Goal: Obtain resource: Download file/media

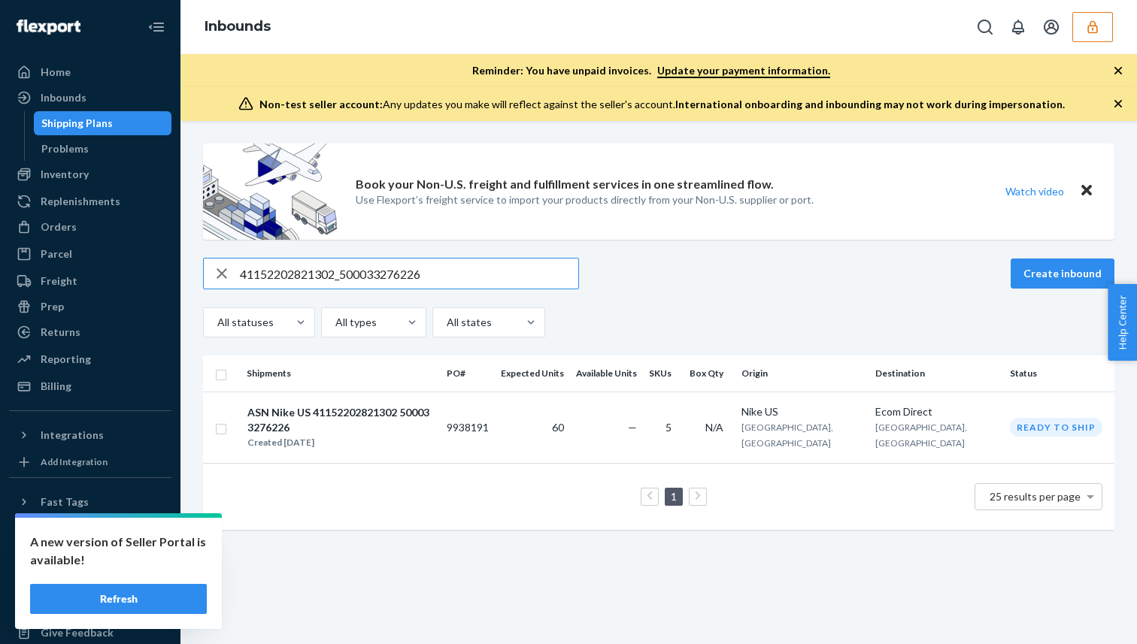
click at [318, 266] on input "41152202821302_500033276226" at bounding box center [409, 274] width 338 height 30
type input "49352202843032_500035038189"
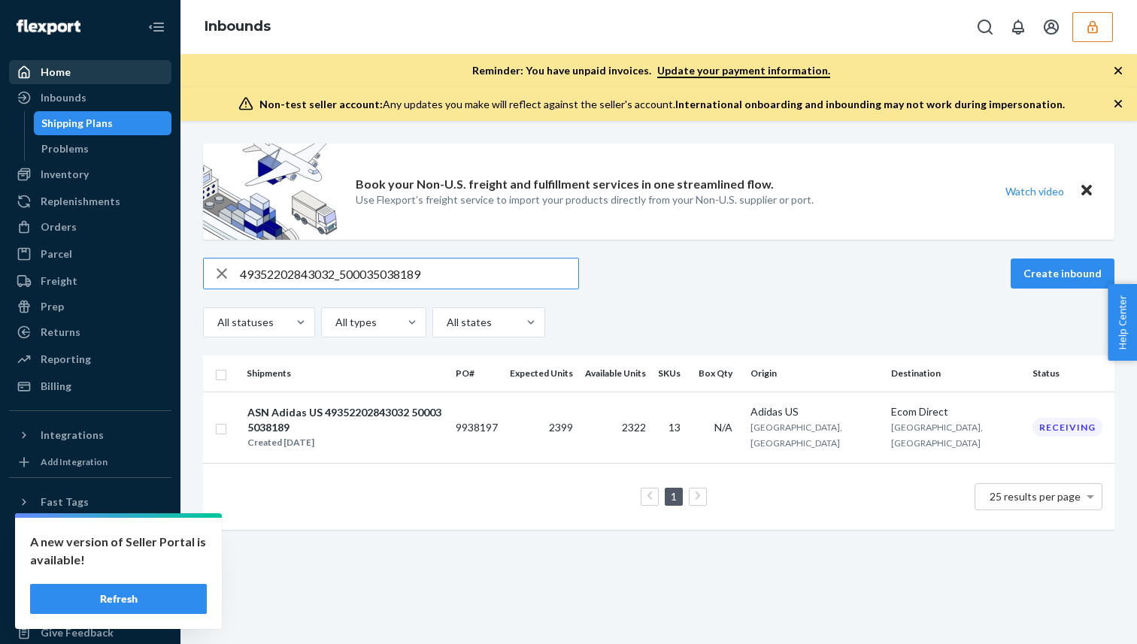
click at [99, 77] on div "Home" at bounding box center [90, 72] width 159 height 21
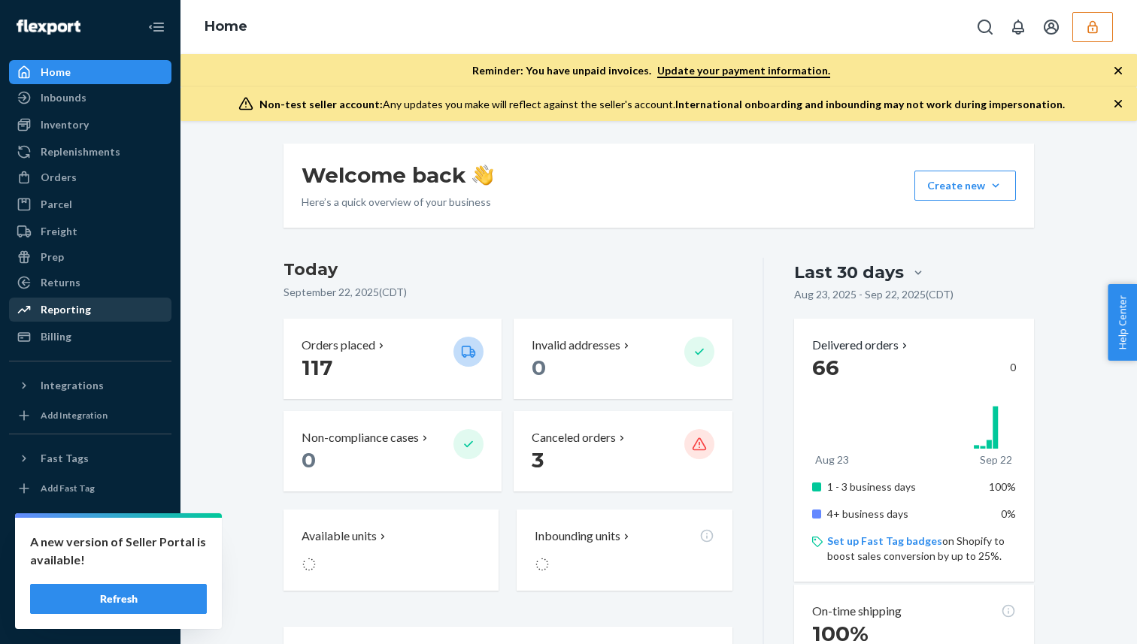
click at [92, 313] on div "Reporting" at bounding box center [90, 309] width 159 height 21
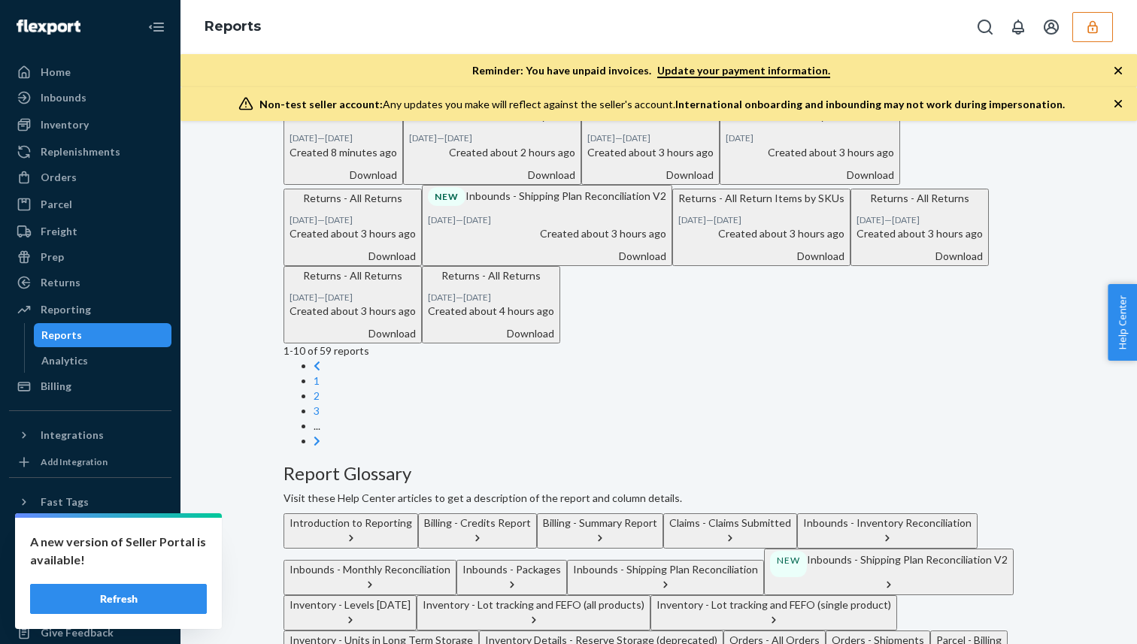
scroll to position [210, 0]
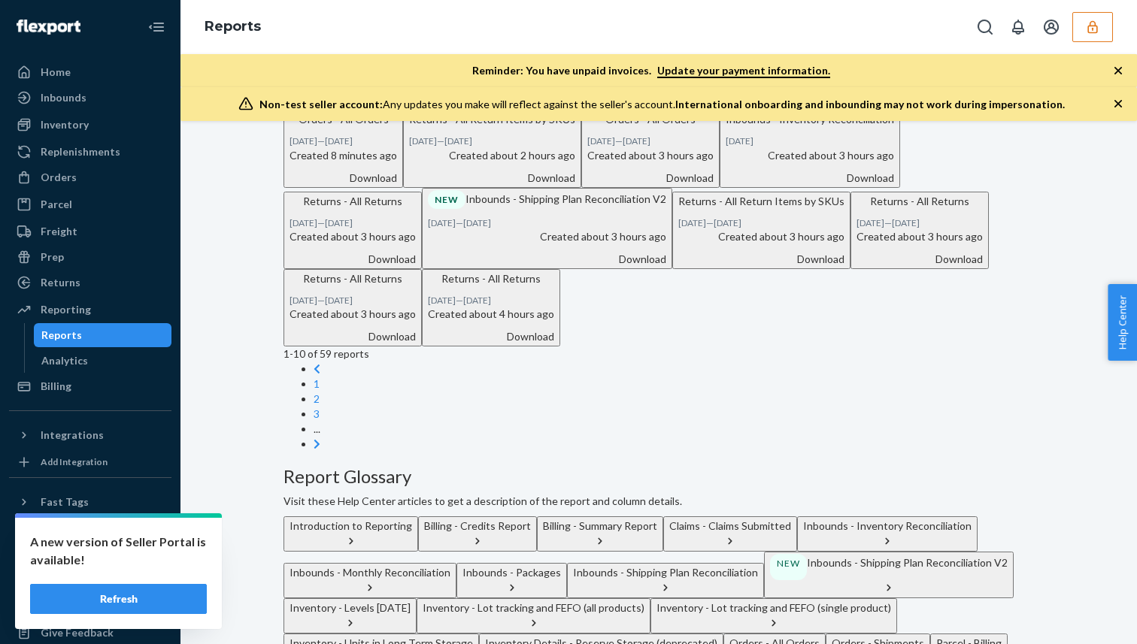
click at [417, 599] on button "Inventory - Levels [DATE]" at bounding box center [350, 616] width 133 height 35
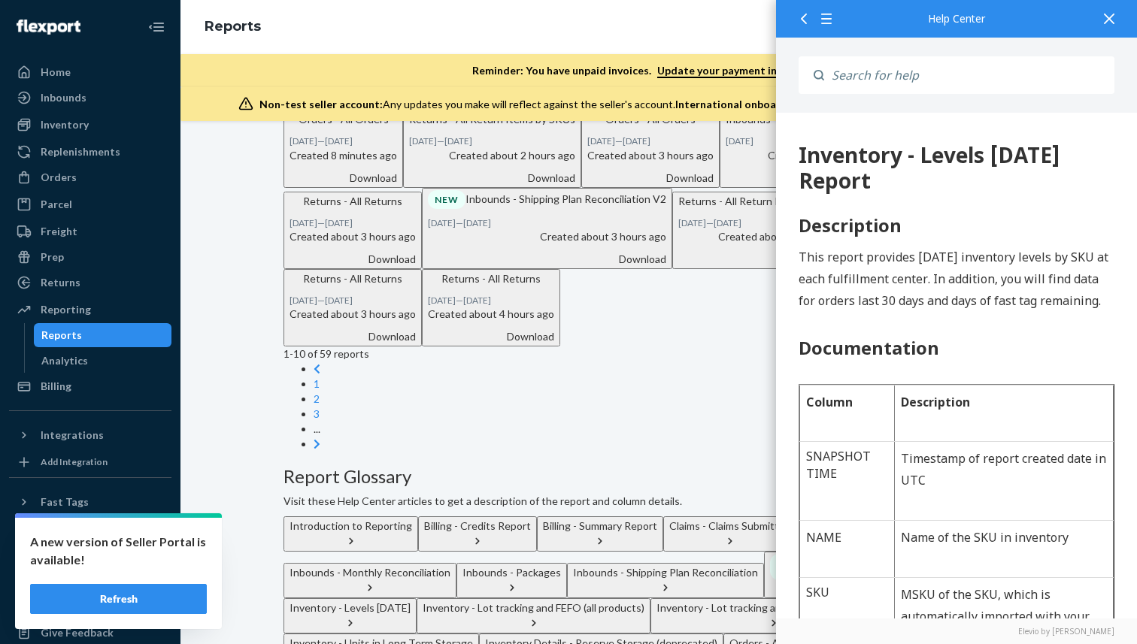
scroll to position [0, 0]
click at [1118, 15] on div at bounding box center [1109, 18] width 33 height 37
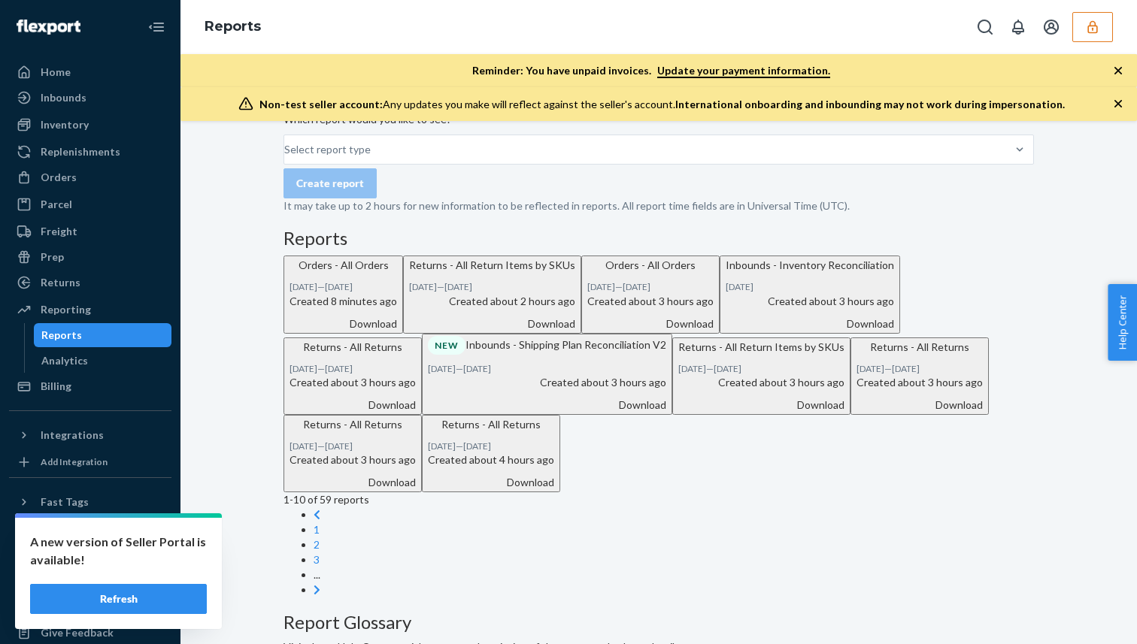
scroll to position [63, 0]
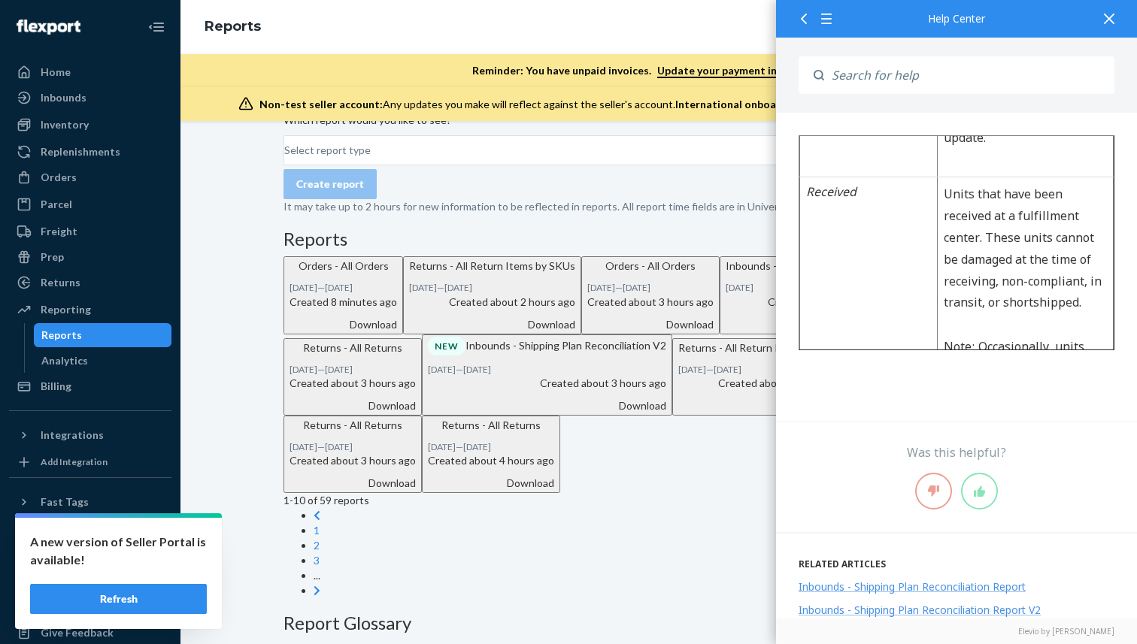
scroll to position [365, 0]
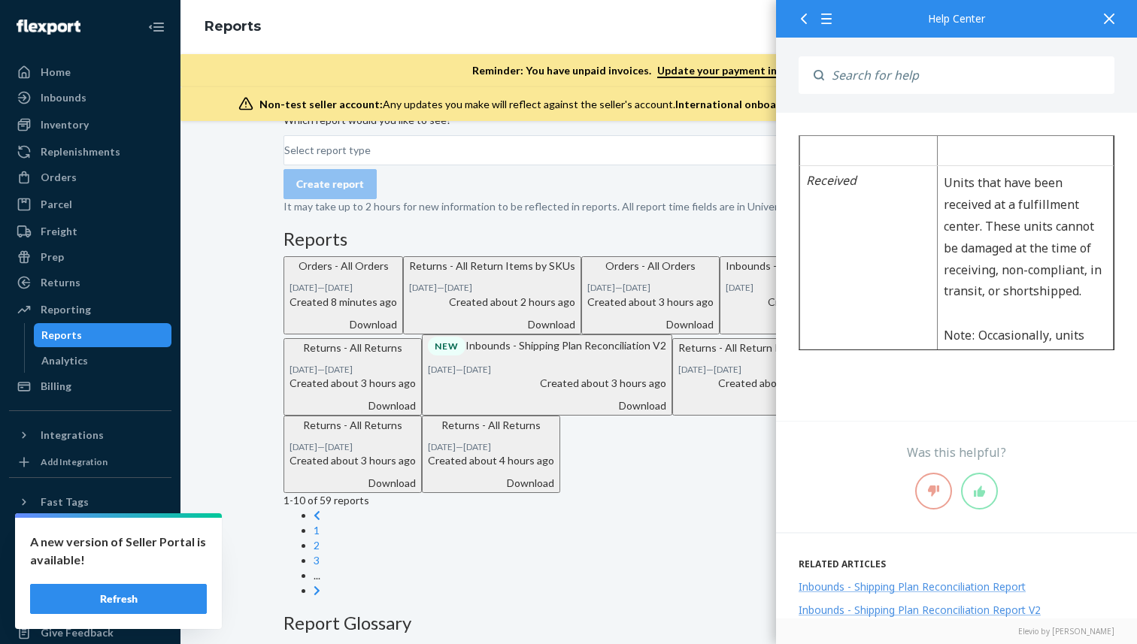
click at [1113, 20] on icon at bounding box center [1109, 19] width 11 height 11
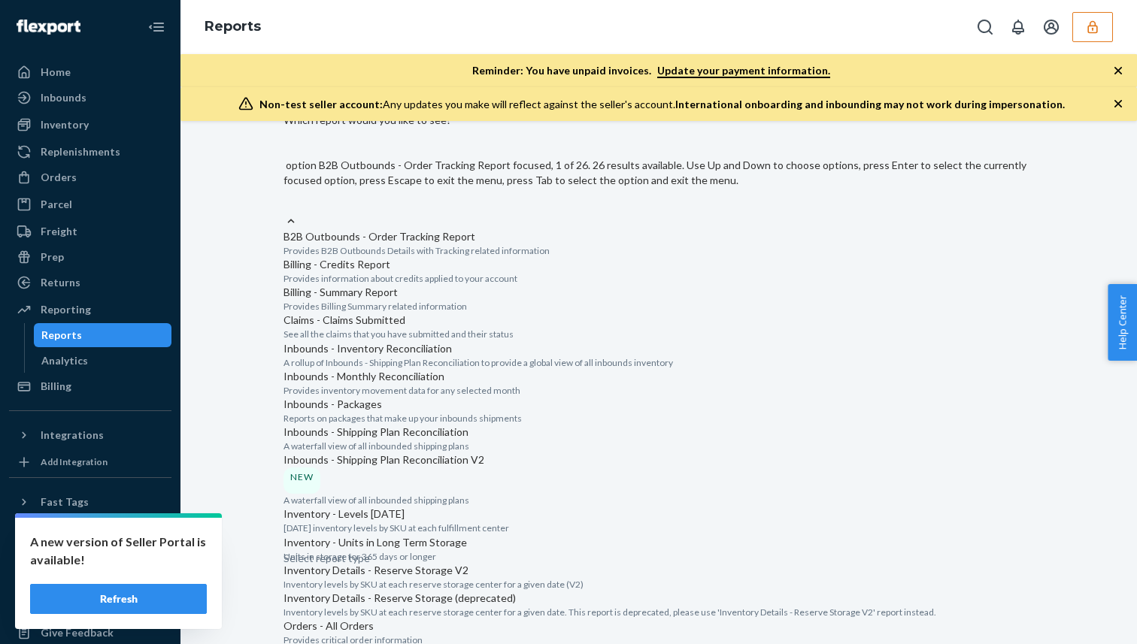
click at [380, 196] on div "Select report type" at bounding box center [659, 205] width 751 height 18
click at [285, 197] on input "option B2B Outbounds - Order Tracking Report focused, 1 of 26. 26 results avail…" at bounding box center [285, 204] width 2 height 15
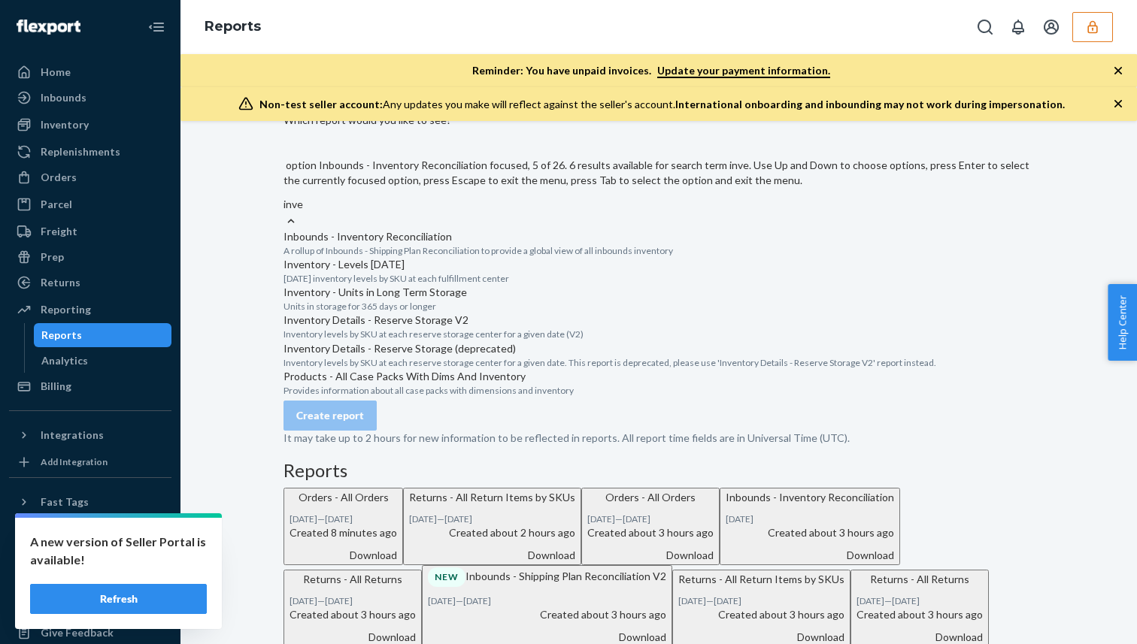
type input "inv"
click at [386, 244] on p "A rollup of Inbounds - Shipping Plan Reconciliation to provide a global view of…" at bounding box center [659, 250] width 751 height 13
click at [299, 212] on input "inv" at bounding box center [291, 204] width 15 height 15
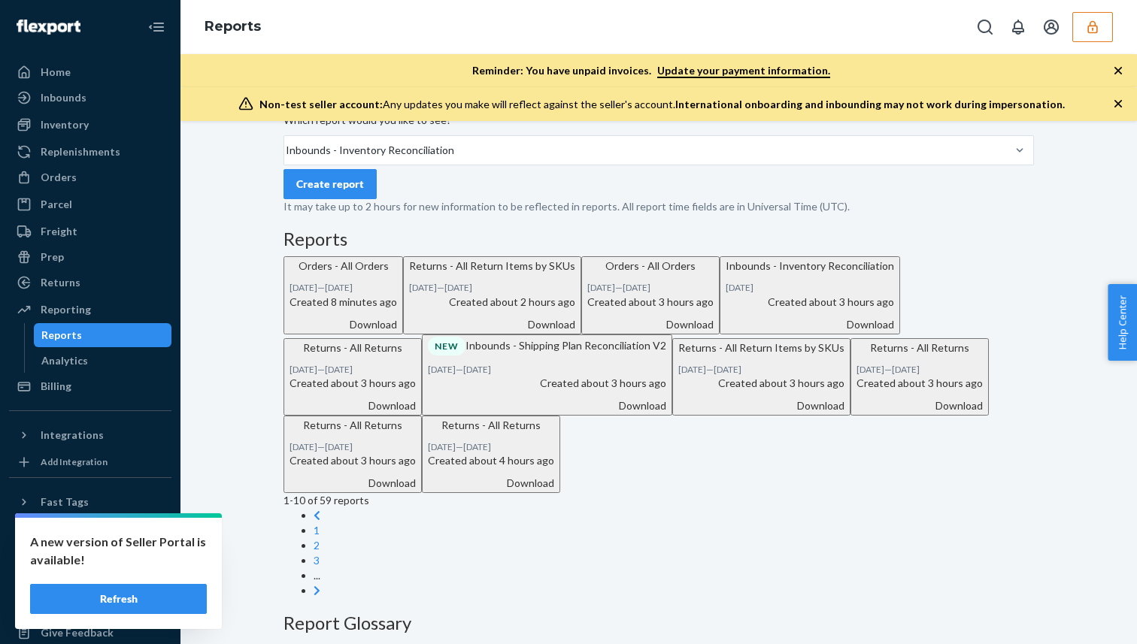
click at [359, 199] on button "Create report" at bounding box center [330, 184] width 93 height 30
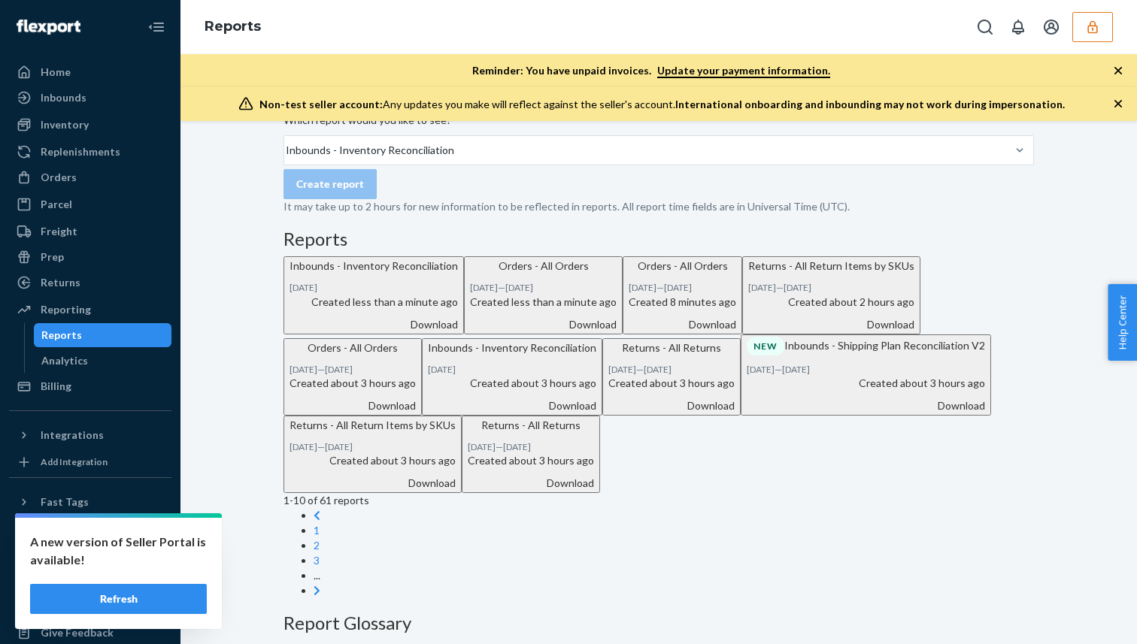
click at [458, 332] on div "Download" at bounding box center [374, 324] width 168 height 15
